Goal: Task Accomplishment & Management: Manage account settings

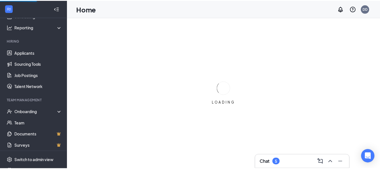
scroll to position [63, 0]
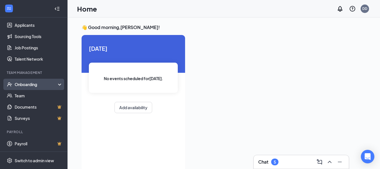
click at [54, 82] on div "Onboarding" at bounding box center [34, 84] width 68 height 11
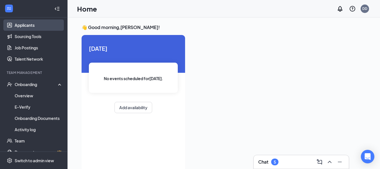
click at [39, 26] on link "Applicants" at bounding box center [39, 24] width 48 height 11
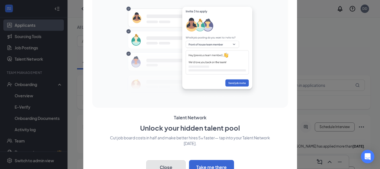
click at [177, 163] on button "Close" at bounding box center [165, 167] width 39 height 14
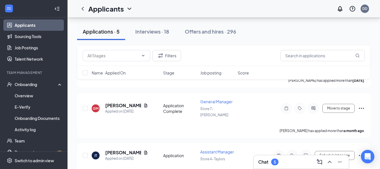
scroll to position [172, 0]
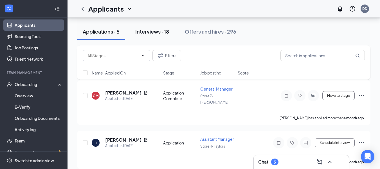
click at [171, 36] on button "Interviews · 18" at bounding box center [152, 31] width 45 height 17
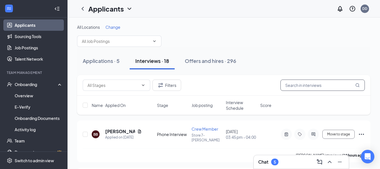
click at [340, 86] on input "text" at bounding box center [323, 84] width 84 height 11
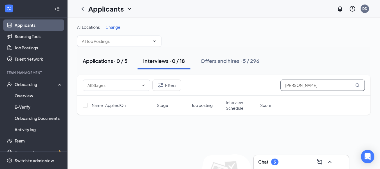
type input "[PERSON_NAME]"
click at [101, 59] on div "Applications · 0 / 5" at bounding box center [105, 60] width 45 height 7
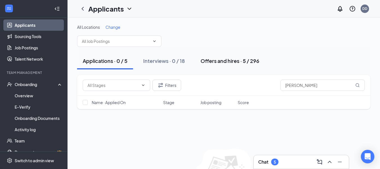
click at [228, 58] on div "Offers and hires · 5 / 296" at bounding box center [230, 60] width 59 height 7
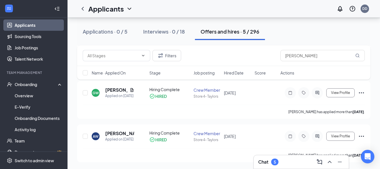
scroll to position [189, 0]
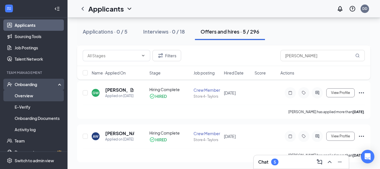
click at [29, 95] on link "Overview" at bounding box center [39, 95] width 48 height 11
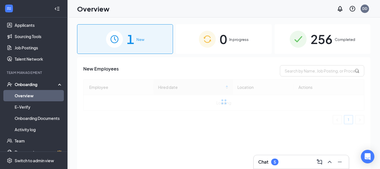
click at [287, 163] on div "Chat 5" at bounding box center [301, 161] width 86 height 9
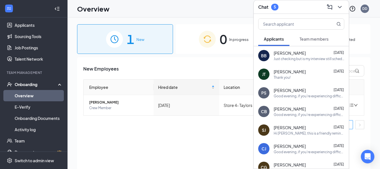
click at [189, 116] on div "Employee Hired date Location Actions [PERSON_NAME] Crew Member [DATE] Store 4- …" at bounding box center [223, 104] width 281 height 50
click at [339, 9] on icon "ChevronDown" at bounding box center [340, 7] width 7 height 7
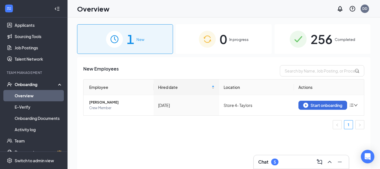
click at [357, 35] on div "256 Completed" at bounding box center [323, 39] width 96 height 30
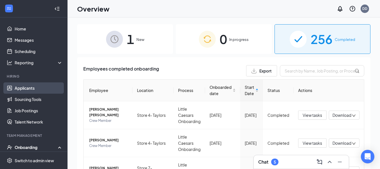
click at [21, 88] on link "Applicants" at bounding box center [39, 87] width 48 height 11
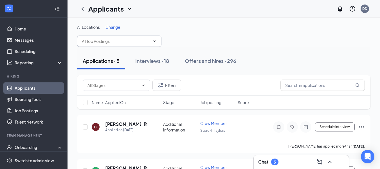
click at [156, 44] on span at bounding box center [119, 40] width 84 height 11
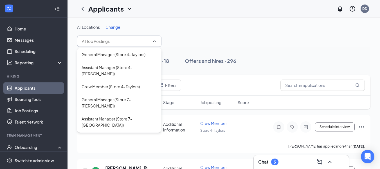
click at [160, 30] on div "All Locations Change" at bounding box center [224, 35] width 294 height 23
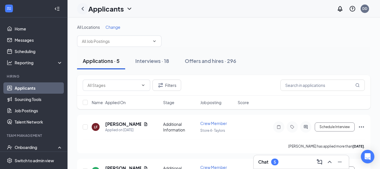
click at [82, 9] on icon "ChevronLeft" at bounding box center [82, 8] width 7 height 7
click at [121, 45] on span at bounding box center [119, 40] width 84 height 11
click at [269, 55] on div "Applications · 5 Interviews · 18 Offers and hires · 296" at bounding box center [224, 60] width 294 height 17
click at [82, 7] on icon "ChevronLeft" at bounding box center [82, 8] width 7 height 7
